Goal: Find specific page/section: Find specific page/section

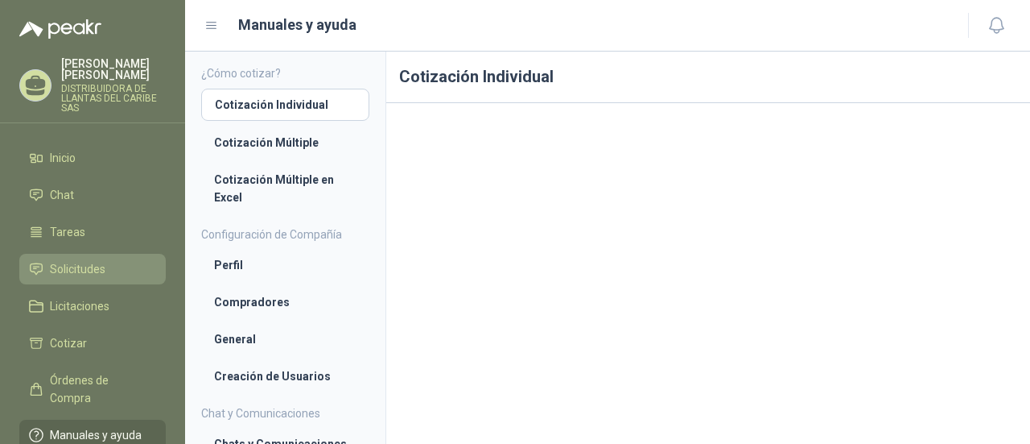
click at [92, 274] on span "Solicitudes" at bounding box center [78, 269] width 56 height 18
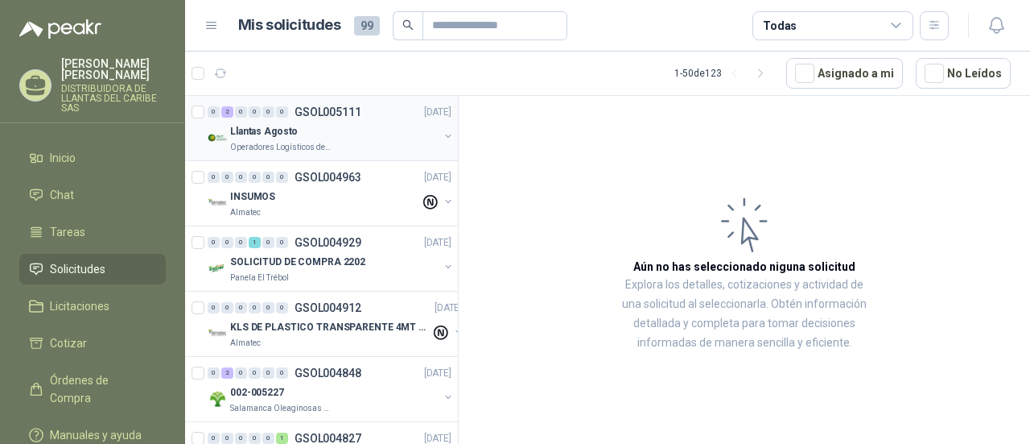
click at [281, 145] on p "Operadores Logísticos del Caribe" at bounding box center [280, 147] width 101 height 13
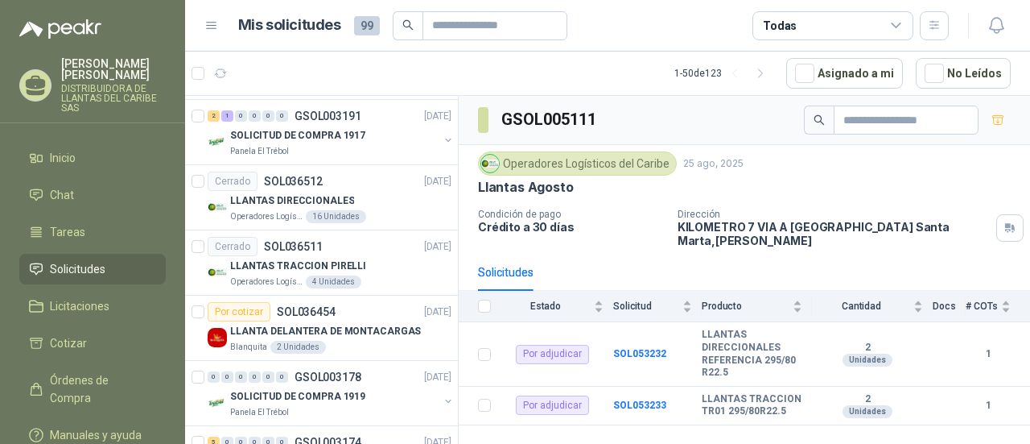
scroll to position [2254, 0]
